Goal: Information Seeking & Learning: Check status

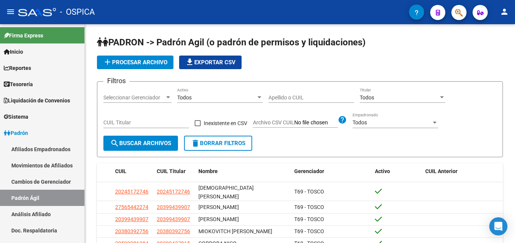
scroll to position [39, 0]
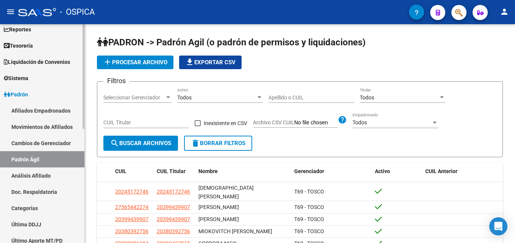
click at [15, 174] on link "Análisis Afiliado" at bounding box center [42, 176] width 84 height 16
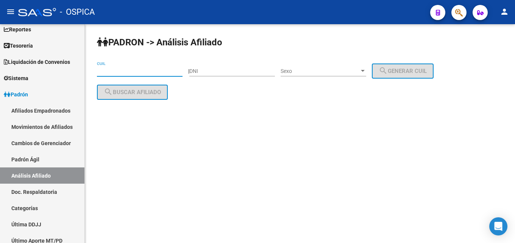
drag, startPoint x: 140, startPoint y: 73, endPoint x: 131, endPoint y: 65, distance: 12.6
paste input "20-16235989-5"
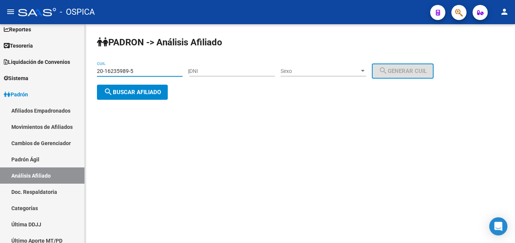
type input "20-16235989-5"
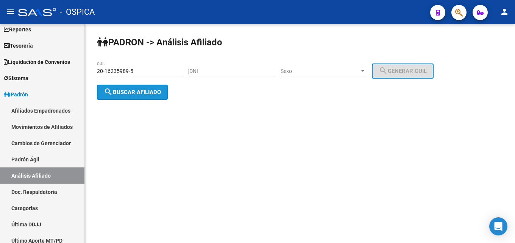
click at [143, 95] on span "search Buscar afiliado" at bounding box center [132, 92] width 57 height 7
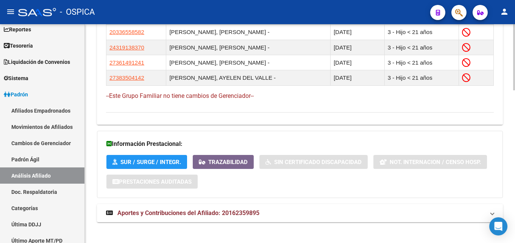
scroll to position [507, 0]
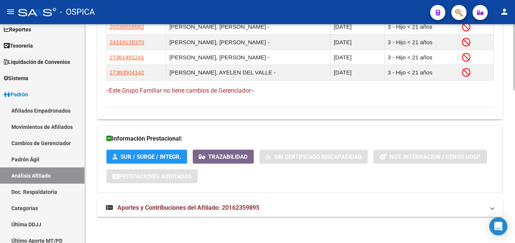
click at [247, 209] on span "Aportes y Contribuciones del Afiliado: 20162359895" at bounding box center [188, 207] width 142 height 7
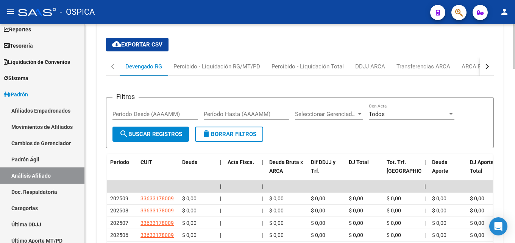
scroll to position [739, 0]
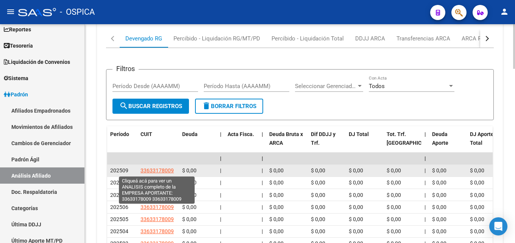
click at [150, 172] on span "33633178009" at bounding box center [156, 171] width 33 height 6
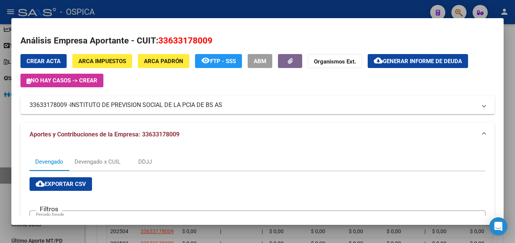
click at [203, 11] on div at bounding box center [257, 121] width 515 height 243
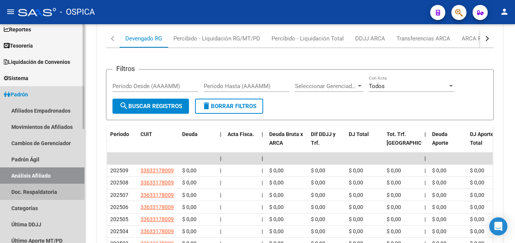
click at [53, 195] on link "Doc. Respaldatoria" at bounding box center [42, 192] width 84 height 16
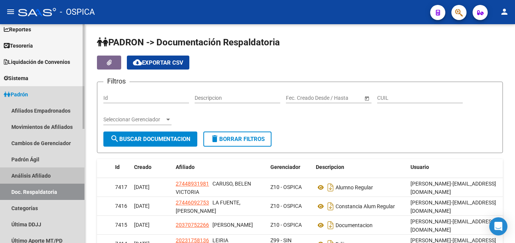
click at [61, 172] on link "Análisis Afiliado" at bounding box center [42, 176] width 84 height 16
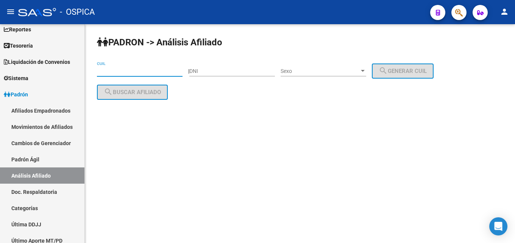
click at [119, 72] on input "CUIL" at bounding box center [140, 71] width 86 height 6
paste input "20-17858217-9"
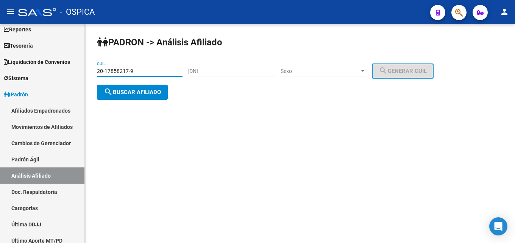
type input "20-17858217-9"
click at [142, 97] on button "search Buscar afiliado" at bounding box center [132, 92] width 71 height 15
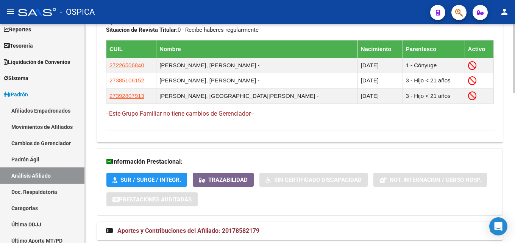
scroll to position [477, 0]
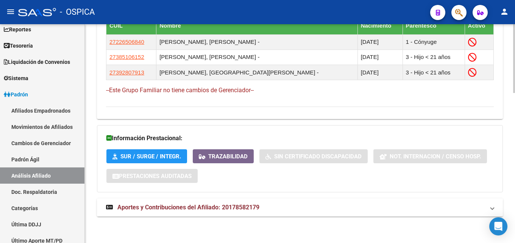
click at [232, 212] on mat-expansion-panel-header "Aportes y Contribuciones del Afiliado: 20178582179" at bounding box center [300, 208] width 406 height 18
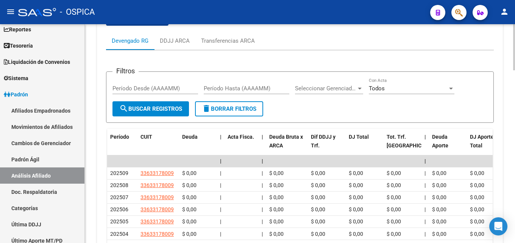
scroll to position [710, 0]
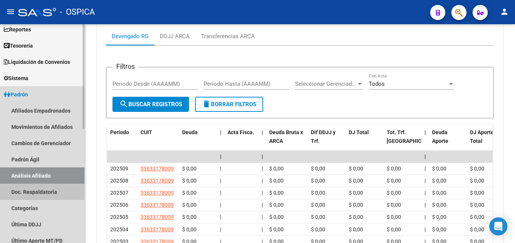
click at [31, 189] on link "Doc. Respaldatoria" at bounding box center [42, 192] width 84 height 16
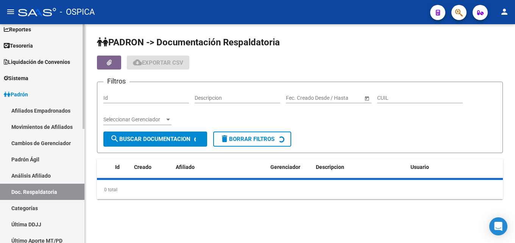
click at [30, 175] on link "Análisis Afiliado" at bounding box center [42, 176] width 84 height 16
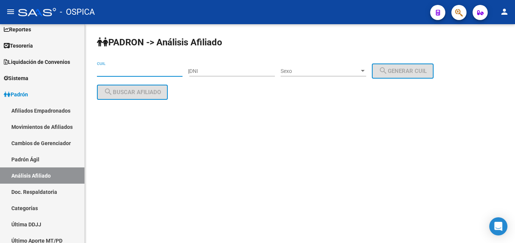
click at [102, 73] on input "CUIL" at bounding box center [140, 71] width 86 height 6
paste input "20-24510671-9"
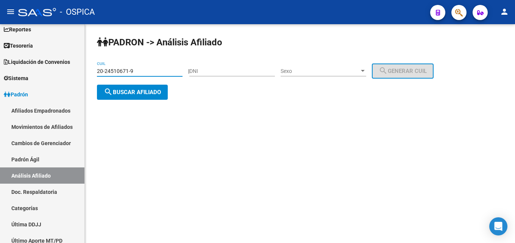
type input "20-24510671-9"
click at [141, 97] on button "search Buscar afiliado" at bounding box center [132, 92] width 71 height 15
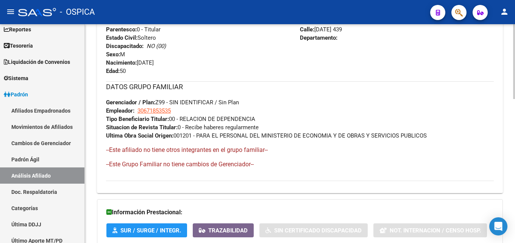
scroll to position [422, 0]
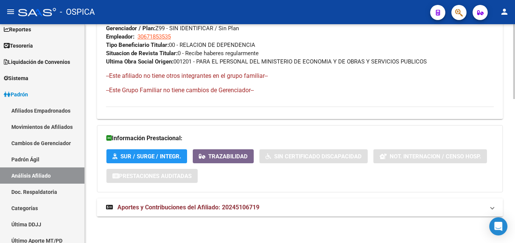
click at [209, 211] on span "Aportes y Contribuciones del Afiliado: 20245106719" at bounding box center [188, 207] width 142 height 7
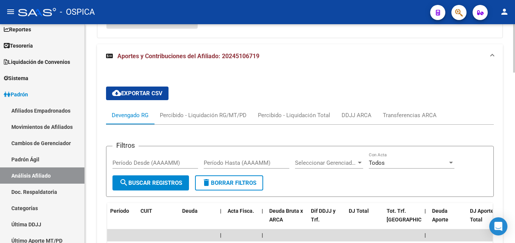
scroll to position [731, 0]
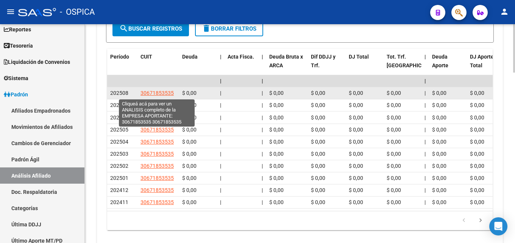
click at [151, 94] on span "30671853535" at bounding box center [156, 93] width 33 height 6
type textarea "30671853535"
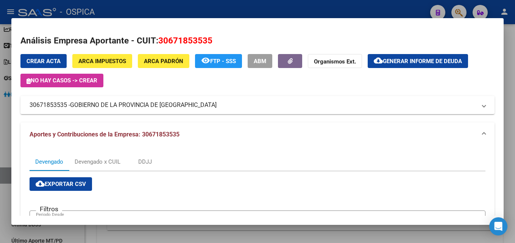
click at [199, 11] on div at bounding box center [257, 121] width 515 height 243
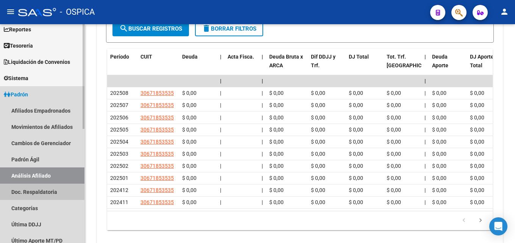
click at [41, 190] on link "Doc. Respaldatoria" at bounding box center [42, 192] width 84 height 16
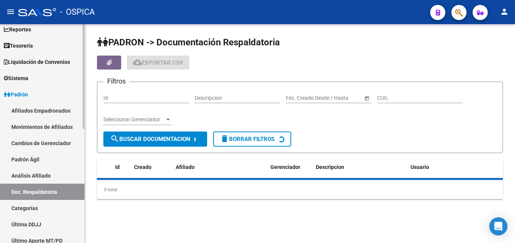
click at [41, 176] on link "Análisis Afiliado" at bounding box center [42, 176] width 84 height 16
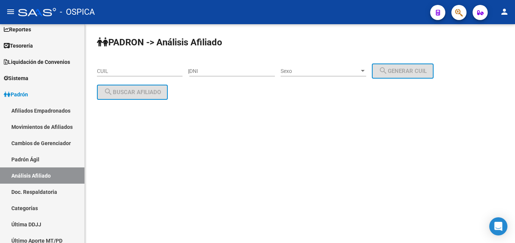
click at [125, 70] on input "CUIL" at bounding box center [140, 71] width 86 height 6
paste input "23-25008779-9"
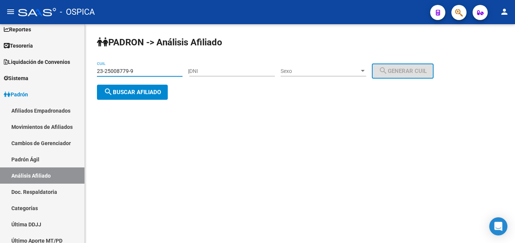
type input "23-25008779-9"
click at [125, 99] on button "search Buscar afiliado" at bounding box center [132, 92] width 71 height 15
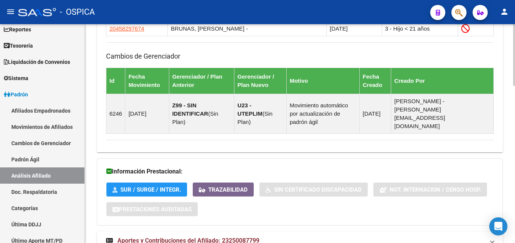
scroll to position [561, 0]
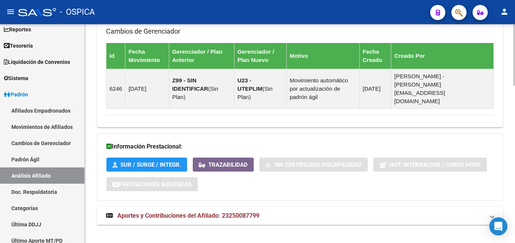
click at [230, 212] on span "Aportes y Contribuciones del Afiliado: 23250087799" at bounding box center [188, 215] width 142 height 7
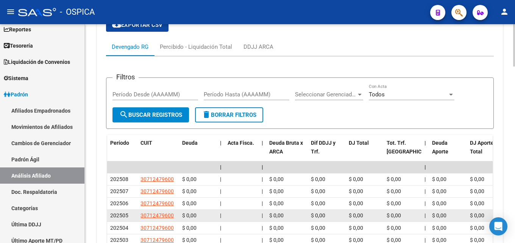
scroll to position [793, 0]
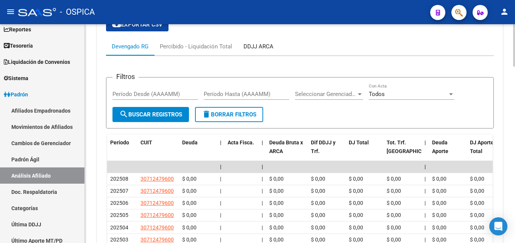
click at [258, 42] on div "DDJJ ARCA" at bounding box center [258, 46] width 41 height 18
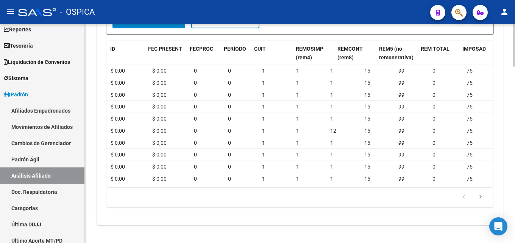
scroll to position [0, 0]
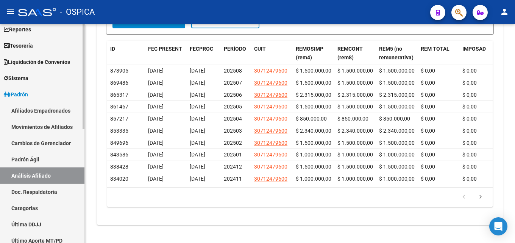
click at [39, 194] on link "Doc. Respaldatoria" at bounding box center [42, 192] width 84 height 16
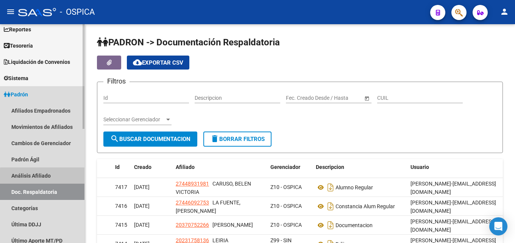
click at [43, 177] on link "Análisis Afiliado" at bounding box center [42, 176] width 84 height 16
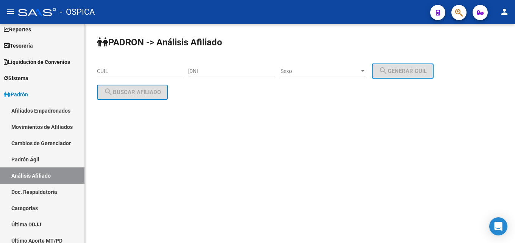
click at [132, 70] on input "CUIL" at bounding box center [140, 71] width 86 height 6
paste input "27-34791297-8"
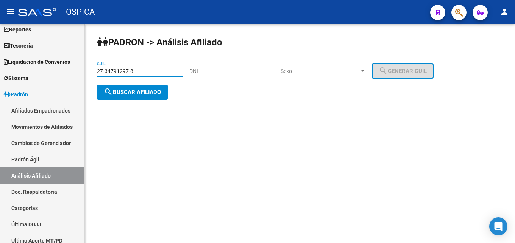
type input "27-34791297-8"
click at [154, 100] on div "PADRON -> Análisis Afiliado 27-34791297-8 CUIL | DNI Sexo Sexo search Generar C…" at bounding box center [300, 74] width 430 height 100
click at [153, 98] on button "search Buscar afiliado" at bounding box center [132, 92] width 71 height 15
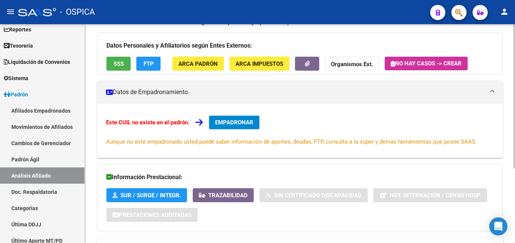
scroll to position [114, 0]
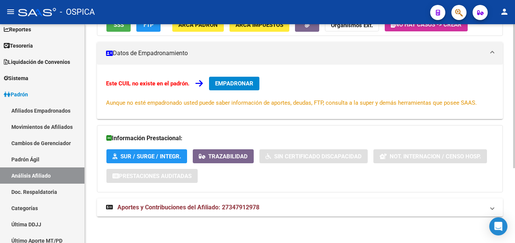
click at [291, 191] on div "Información Prestacional: SUR / SURGE / INTEGR. Trazabilidad Sin Certificado Di…" at bounding box center [300, 158] width 406 height 67
click at [255, 209] on span "Aportes y Contribuciones del Afiliado: 27347912978" at bounding box center [188, 207] width 142 height 7
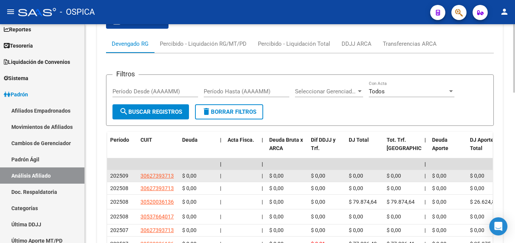
scroll to position [346, 0]
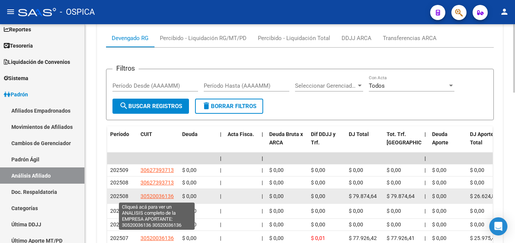
click at [142, 199] on span "30520036136" at bounding box center [156, 196] width 33 height 6
type textarea "30520036136"
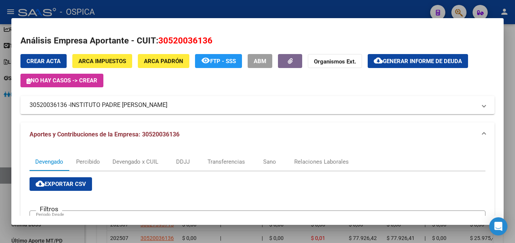
click at [161, 6] on div at bounding box center [257, 121] width 515 height 243
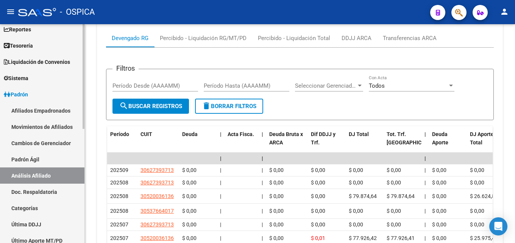
click at [20, 192] on link "Doc. Respaldatoria" at bounding box center [42, 192] width 84 height 16
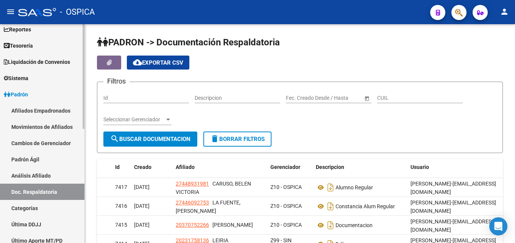
click at [25, 173] on link "Análisis Afiliado" at bounding box center [42, 176] width 84 height 16
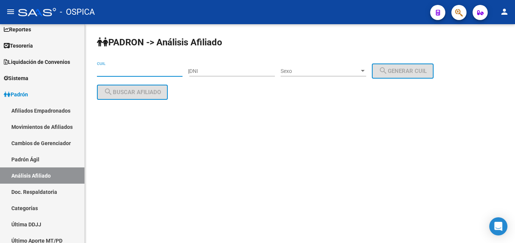
click at [100, 73] on input "CUIL" at bounding box center [140, 71] width 86 height 6
paste input "20-22412275-7"
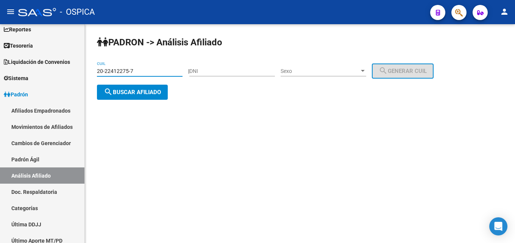
type input "20-22412275-7"
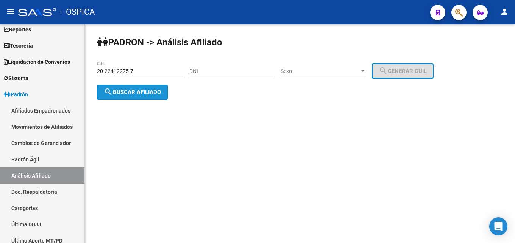
click at [129, 94] on span "search Buscar afiliado" at bounding box center [132, 92] width 57 height 7
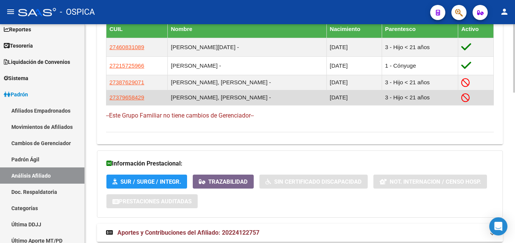
scroll to position [482, 0]
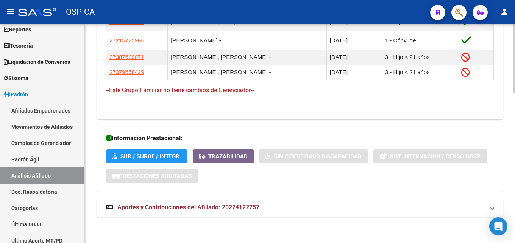
click at [215, 205] on span "Aportes y Contribuciones del Afiliado: 20224122757" at bounding box center [188, 207] width 142 height 7
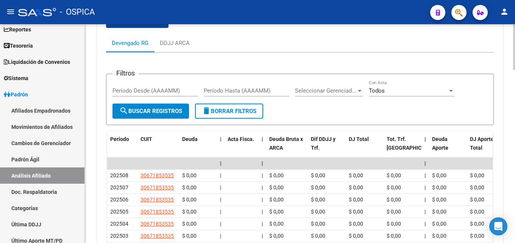
scroll to position [752, 0]
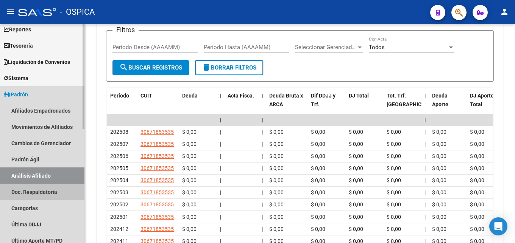
click at [25, 190] on link "Doc. Respaldatoria" at bounding box center [42, 192] width 84 height 16
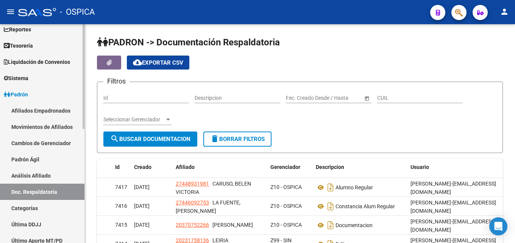
click at [27, 179] on link "Análisis Afiliado" at bounding box center [42, 176] width 84 height 16
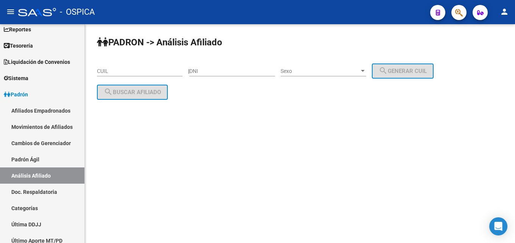
click at [136, 70] on input "CUIL" at bounding box center [140, 71] width 86 height 6
paste input "20-30306563-7"
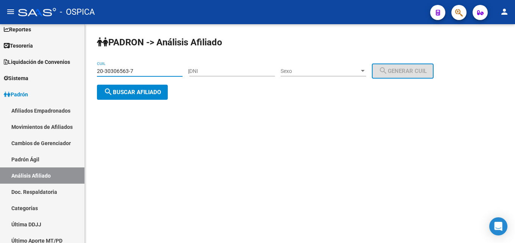
type input "20-30306563-7"
click at [152, 96] on button "search Buscar afiliado" at bounding box center [132, 92] width 71 height 15
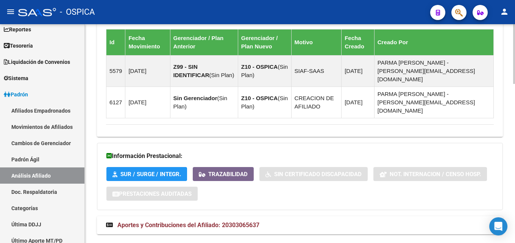
scroll to position [584, 0]
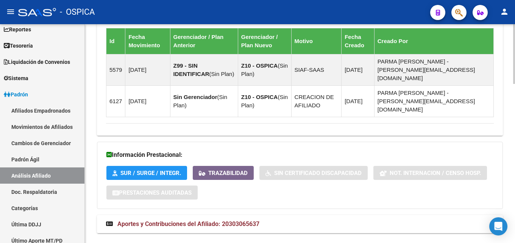
click at [172, 221] on span "Aportes y Contribuciones del Afiliado: 20303065637" at bounding box center [188, 224] width 142 height 7
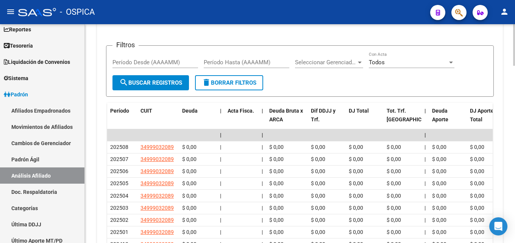
scroll to position [899, 0]
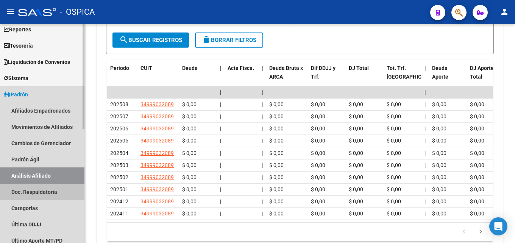
click at [23, 188] on link "Doc. Respaldatoria" at bounding box center [42, 192] width 84 height 16
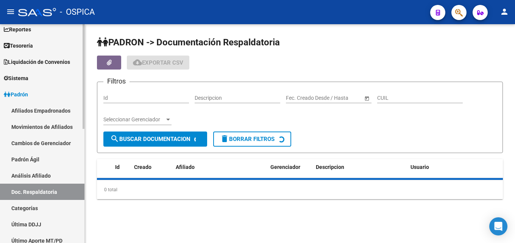
click at [24, 178] on link "Análisis Afiliado" at bounding box center [42, 176] width 84 height 16
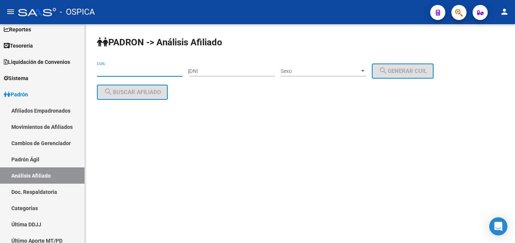
click at [123, 70] on input "CUIL" at bounding box center [140, 71] width 86 height 6
paste input "20-22412275-7"
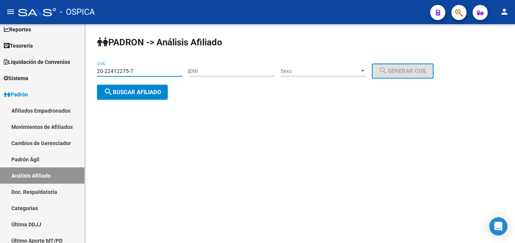
type input "20-22412275-7"
click at [135, 95] on span "search Buscar afiliado" at bounding box center [132, 92] width 57 height 7
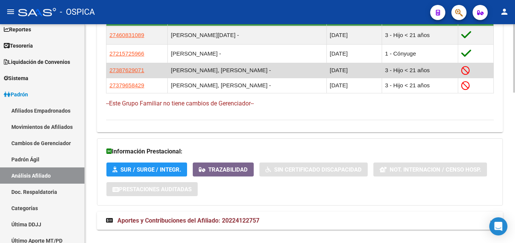
scroll to position [482, 0]
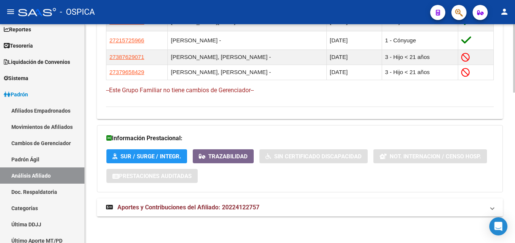
click at [187, 205] on span "Aportes y Contribuciones del Afiliado: 20224122757" at bounding box center [188, 207] width 142 height 7
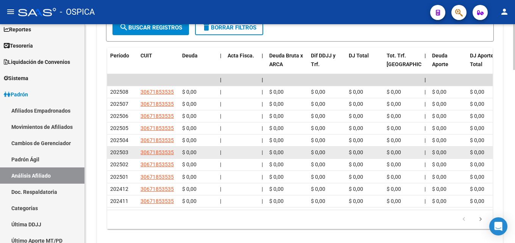
scroll to position [830, 0]
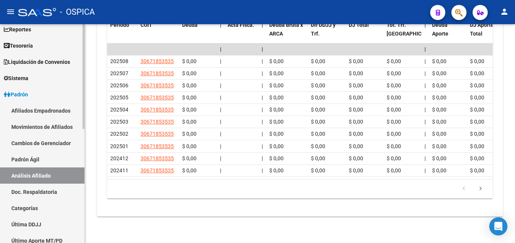
click at [53, 192] on link "Doc. Respaldatoria" at bounding box center [42, 192] width 84 height 16
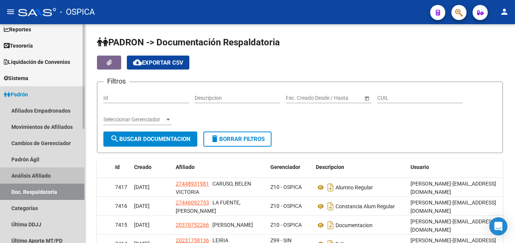
click at [46, 174] on link "Análisis Afiliado" at bounding box center [42, 176] width 84 height 16
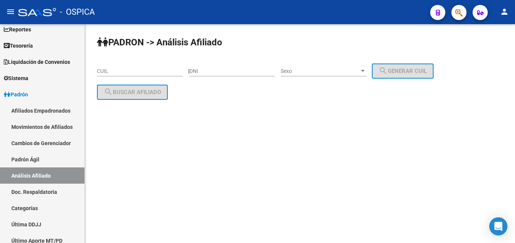
click at [117, 74] on input "CUIL" at bounding box center [140, 71] width 86 height 6
paste input
paste input "20-24510671-9"
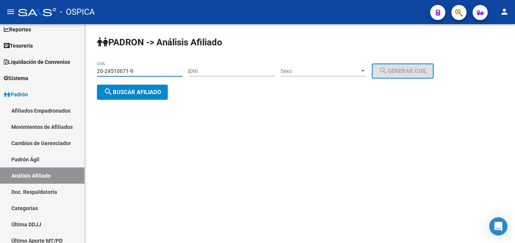
type input "20-24510671-9"
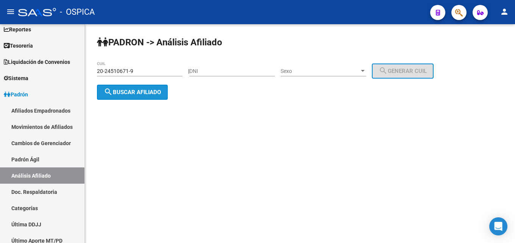
click at [149, 97] on button "search Buscar afiliado" at bounding box center [132, 92] width 71 height 15
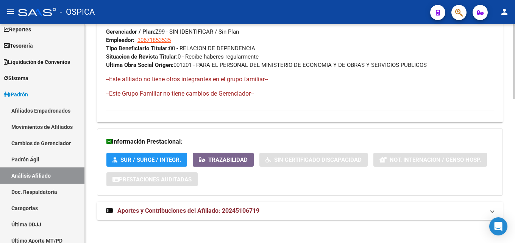
scroll to position [422, 0]
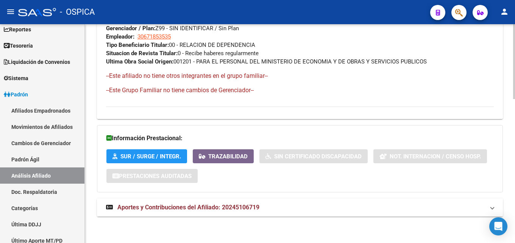
click at [199, 211] on span "Aportes y Contribuciones del Afiliado: 20245106719" at bounding box center [188, 207] width 142 height 7
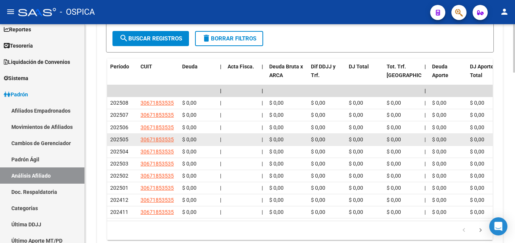
scroll to position [731, 0]
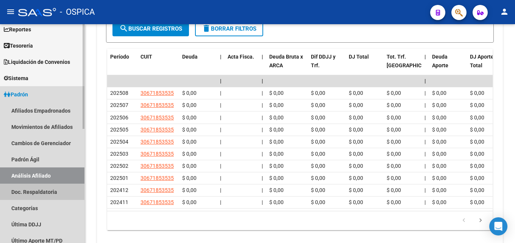
click at [57, 188] on link "Doc. Respaldatoria" at bounding box center [42, 192] width 84 height 16
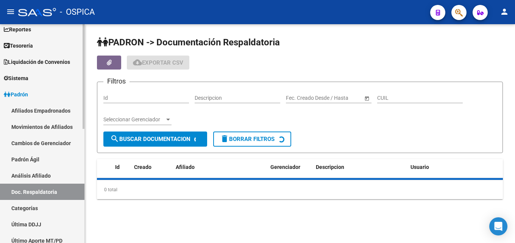
click at [52, 173] on link "Análisis Afiliado" at bounding box center [42, 176] width 84 height 16
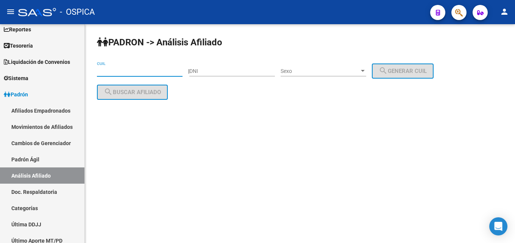
click at [128, 70] on input "CUIL" at bounding box center [140, 71] width 86 height 6
paste input "20-22412275-7"
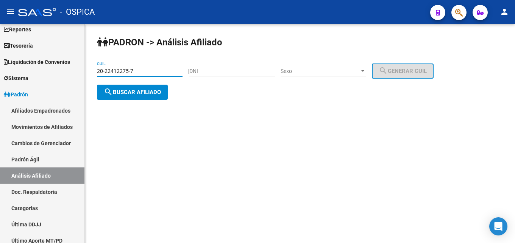
type input "20-22412275-7"
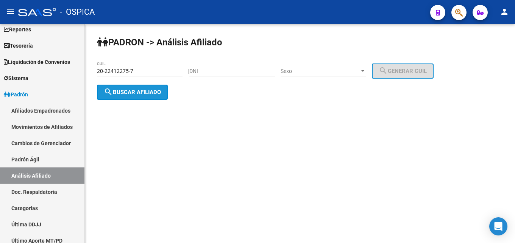
click at [130, 96] on button "search Buscar afiliado" at bounding box center [132, 92] width 71 height 15
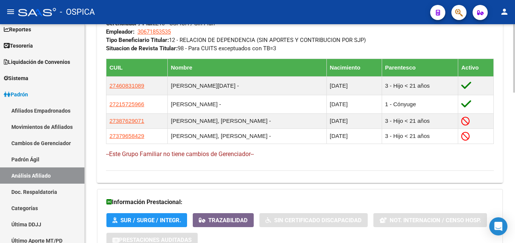
scroll to position [482, 0]
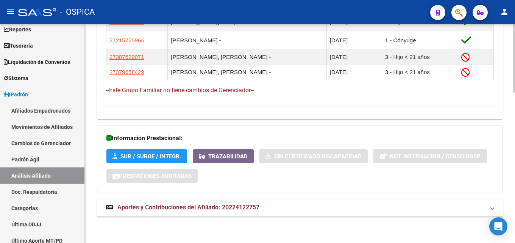
click at [215, 209] on span "Aportes y Contribuciones del Afiliado: 20224122757" at bounding box center [188, 207] width 142 height 7
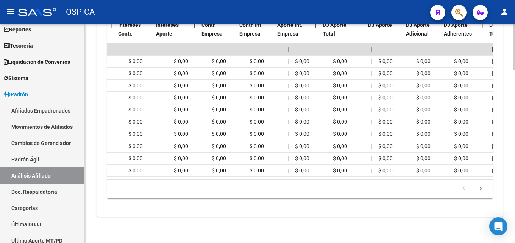
scroll to position [0, 687]
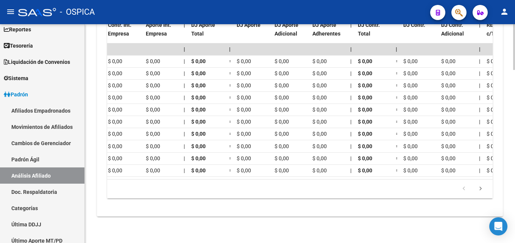
click at [489, 180] on div "179.769.313.486.231.570.000.000.000.000.000.000.000.000.000.000.000.000.000.000…" at bounding box center [299, 189] width 385 height 19
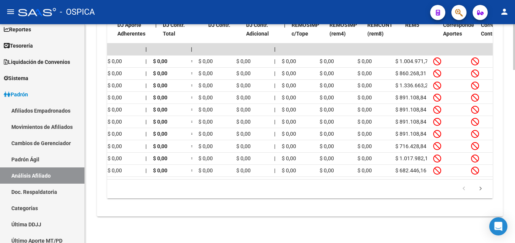
scroll to position [0, 893]
